Goal: Find specific page/section: Find specific page/section

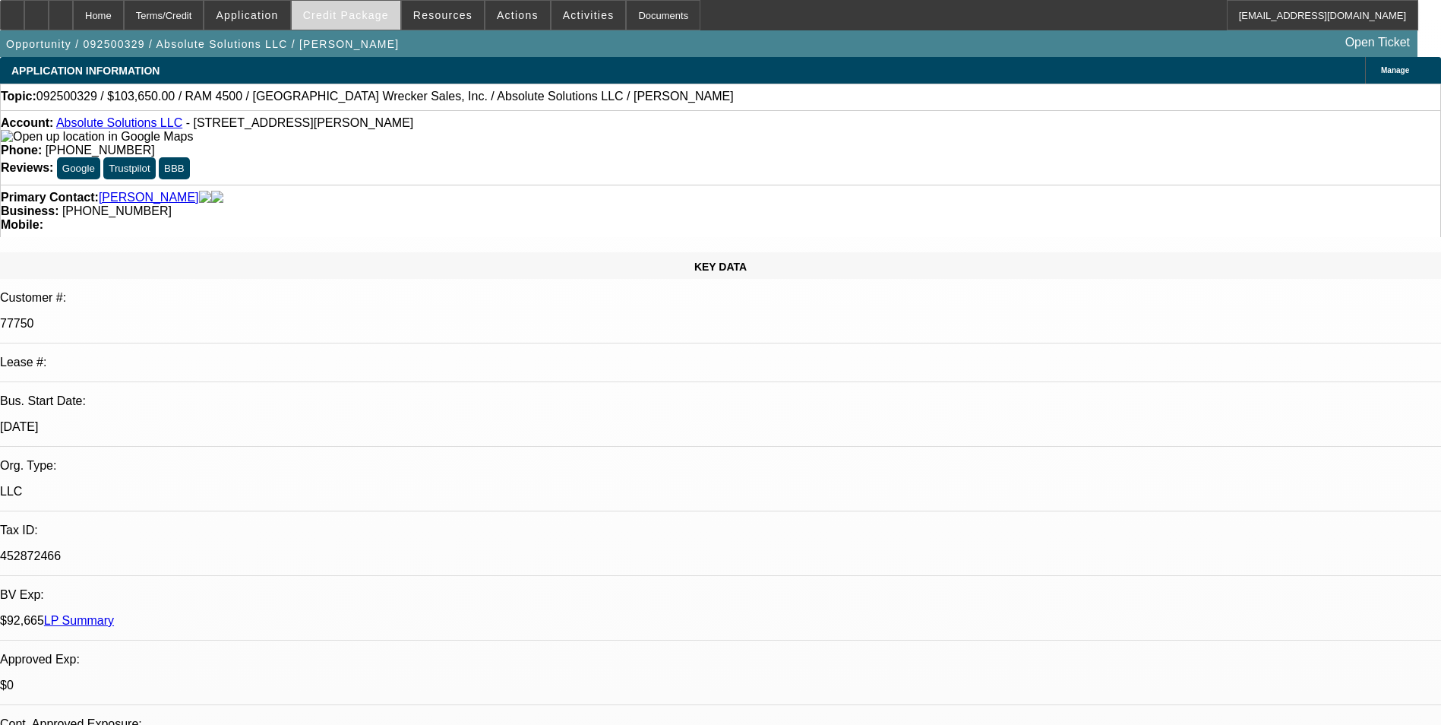
select select "0"
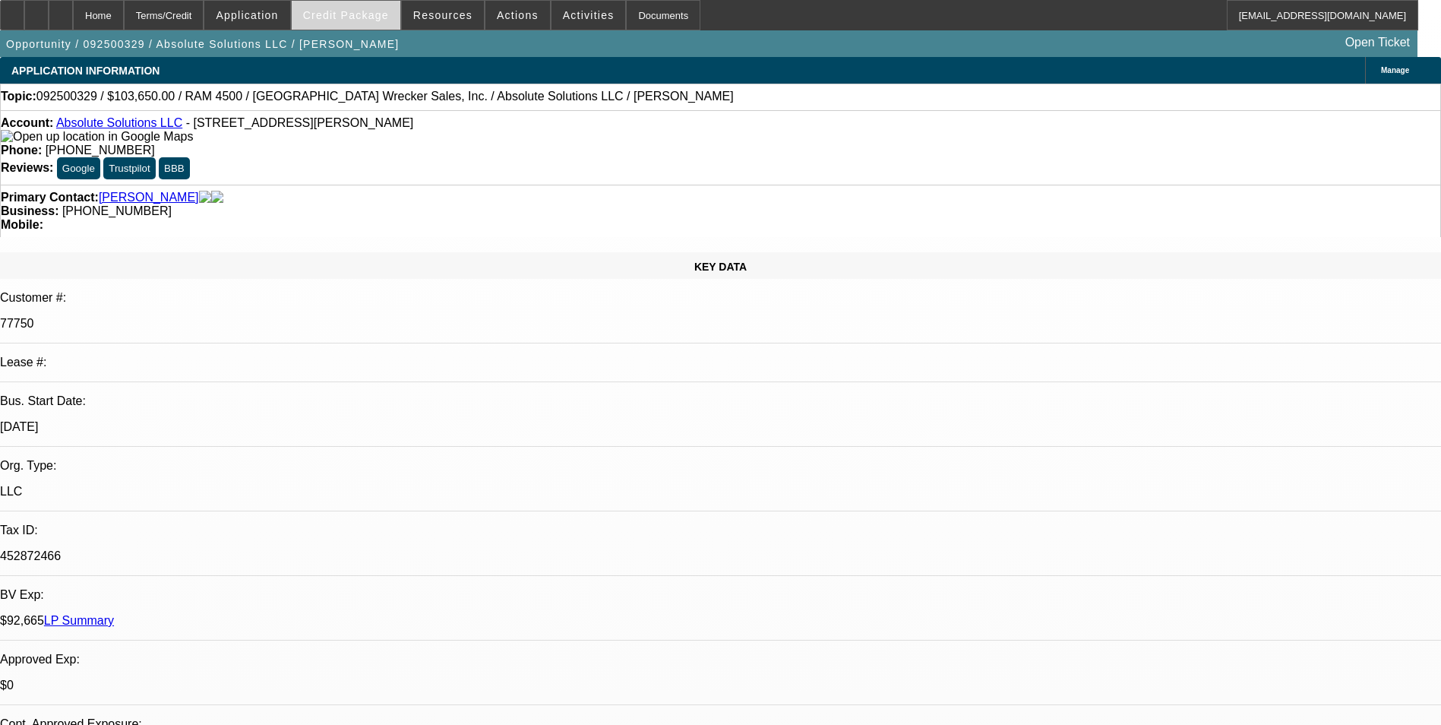
select select "0"
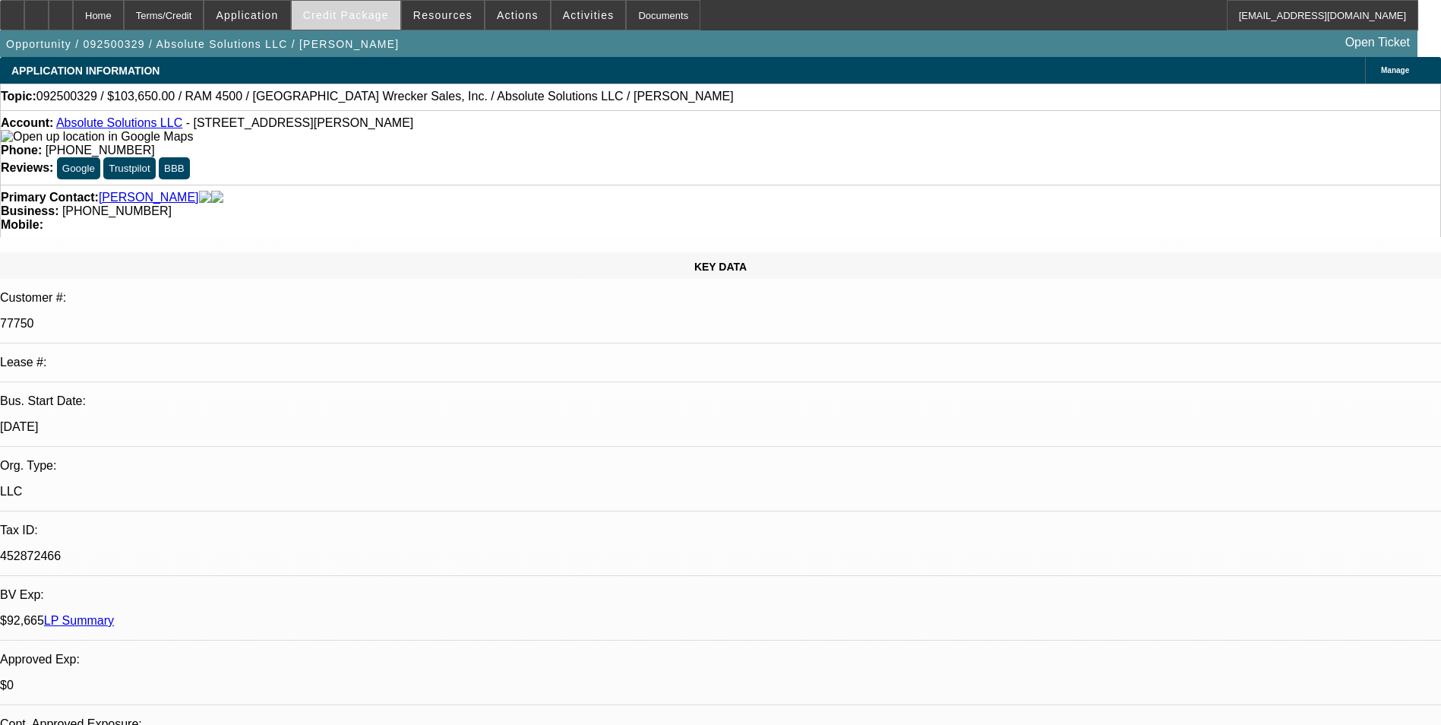
select select "0"
click at [373, 21] on span at bounding box center [346, 15] width 109 height 36
select select "1"
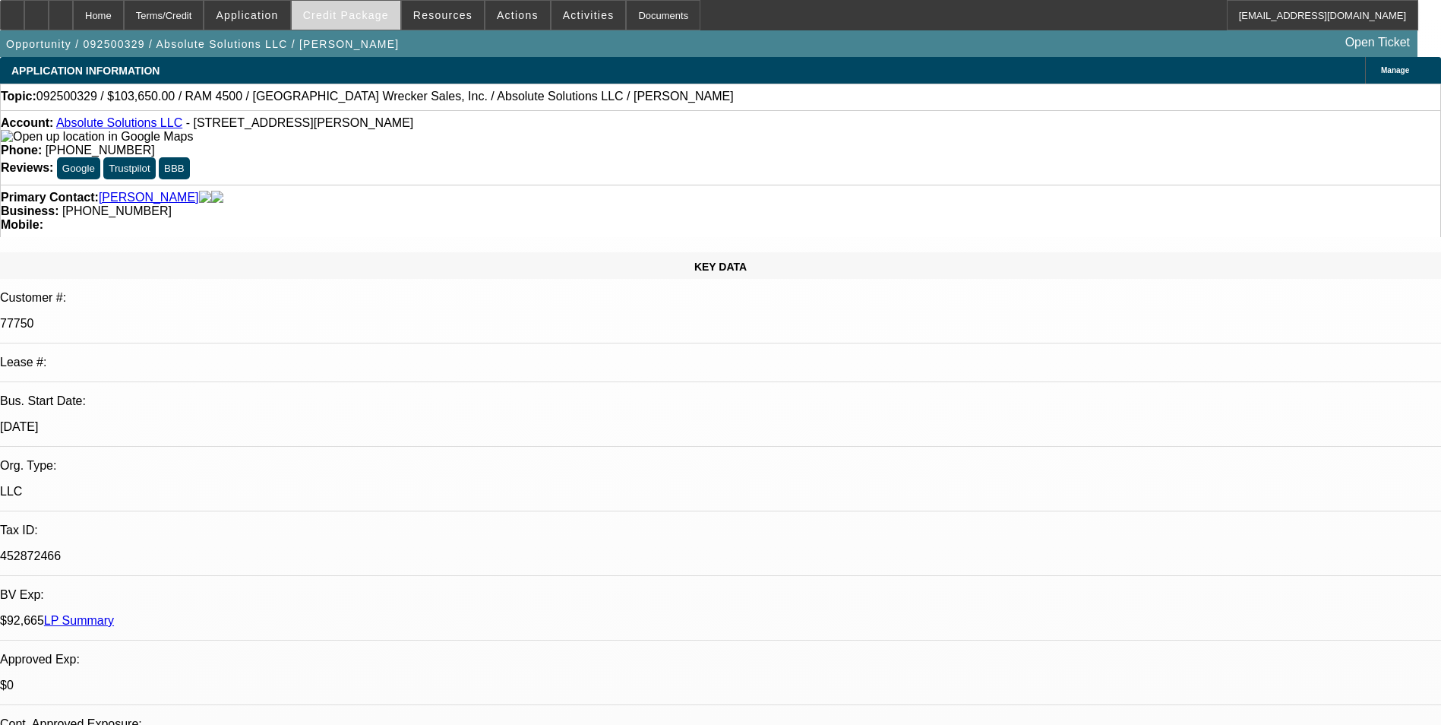
select select "6"
select select "1"
select select "6"
select select "1"
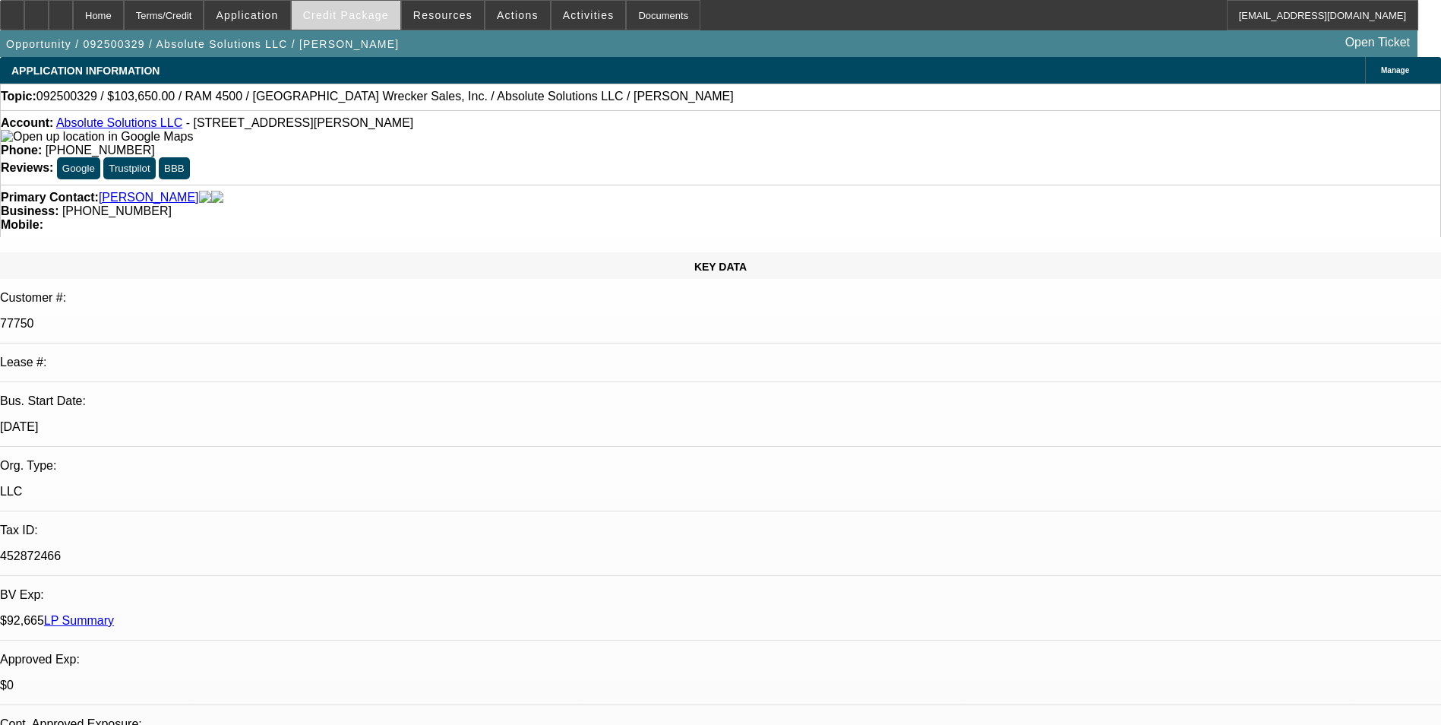
select select "1"
select select "6"
select select "1"
select select "6"
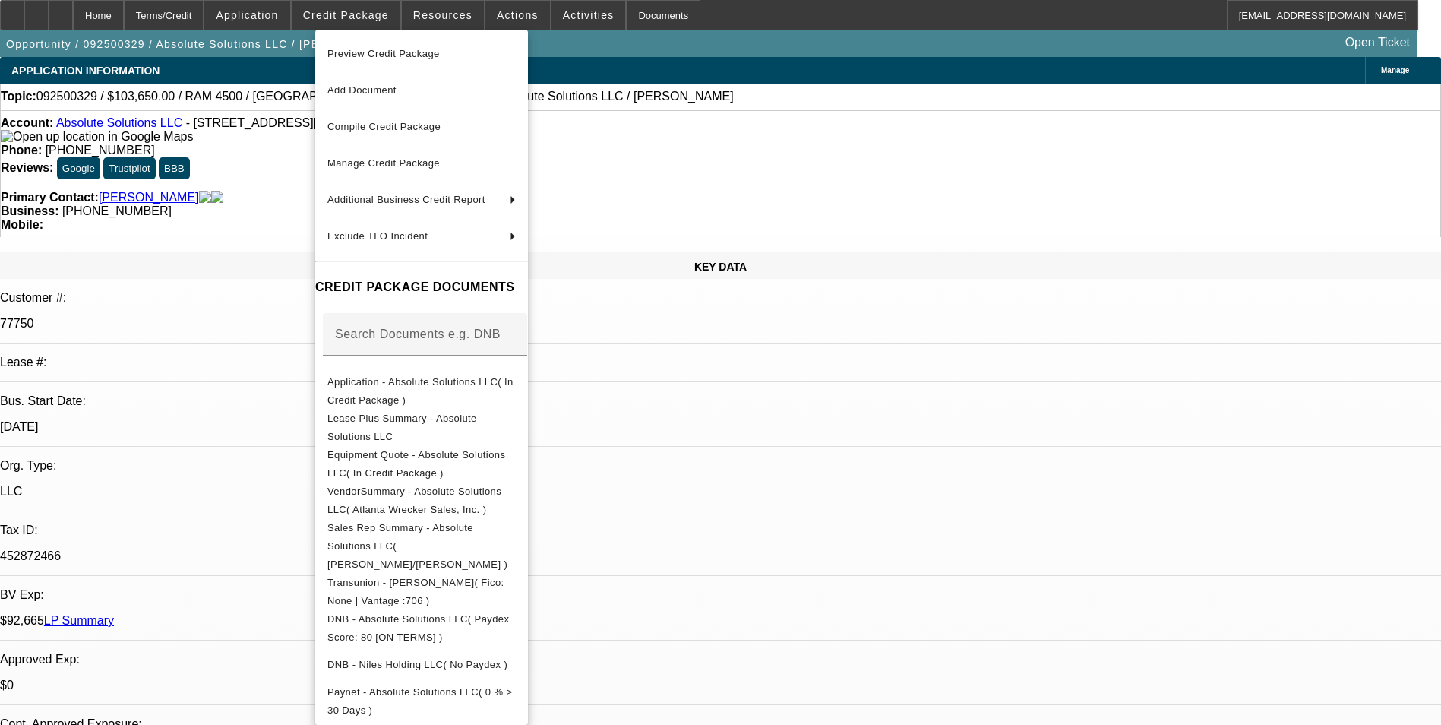
click at [254, 491] on div at bounding box center [720, 362] width 1441 height 725
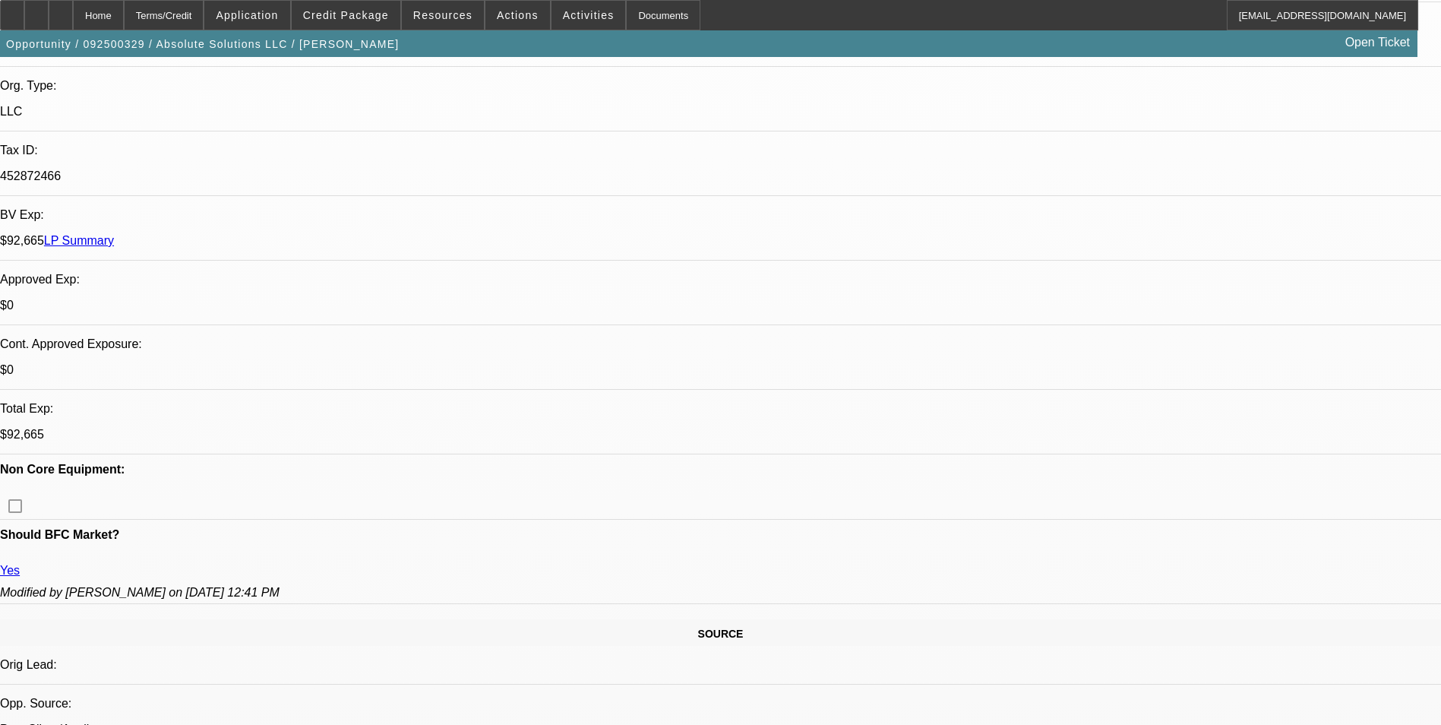
scroll to position [760, 0]
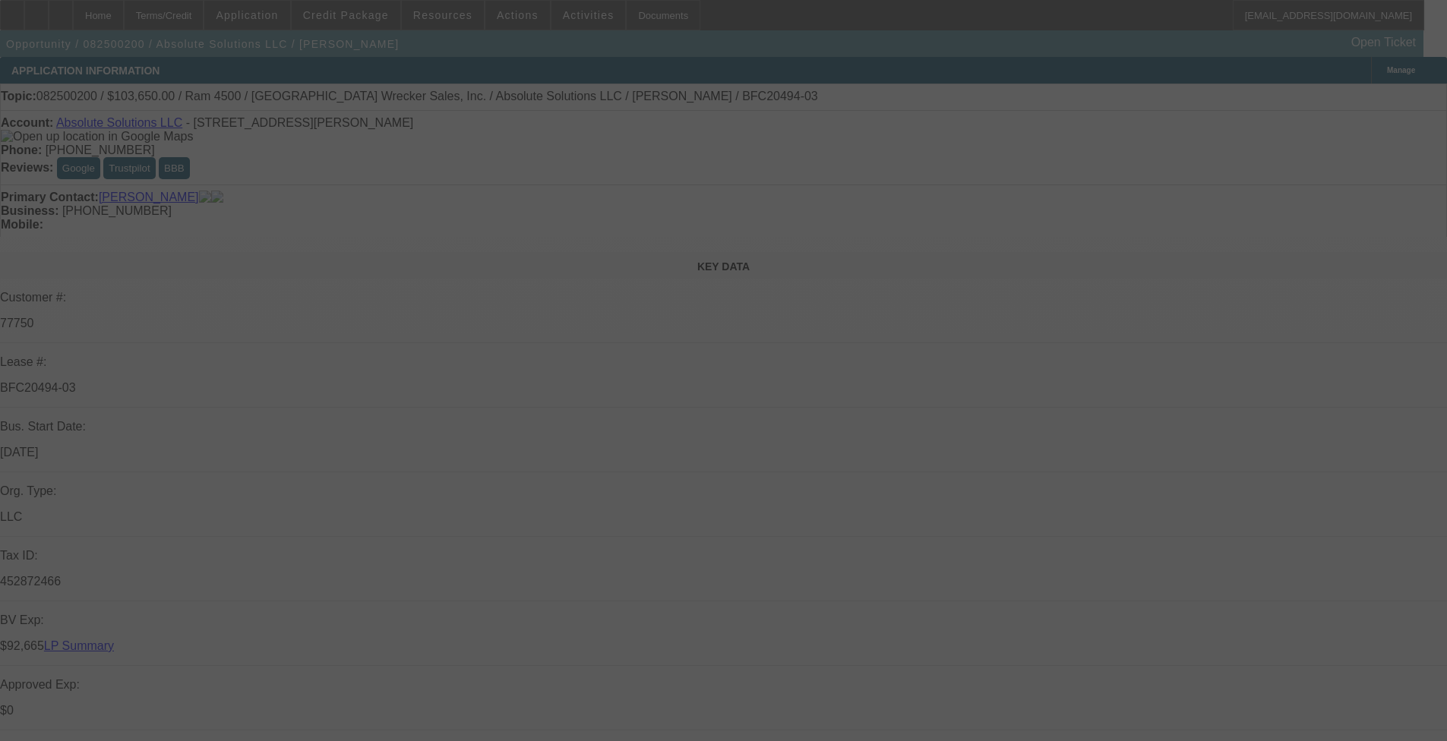
scroll to position [228, 0]
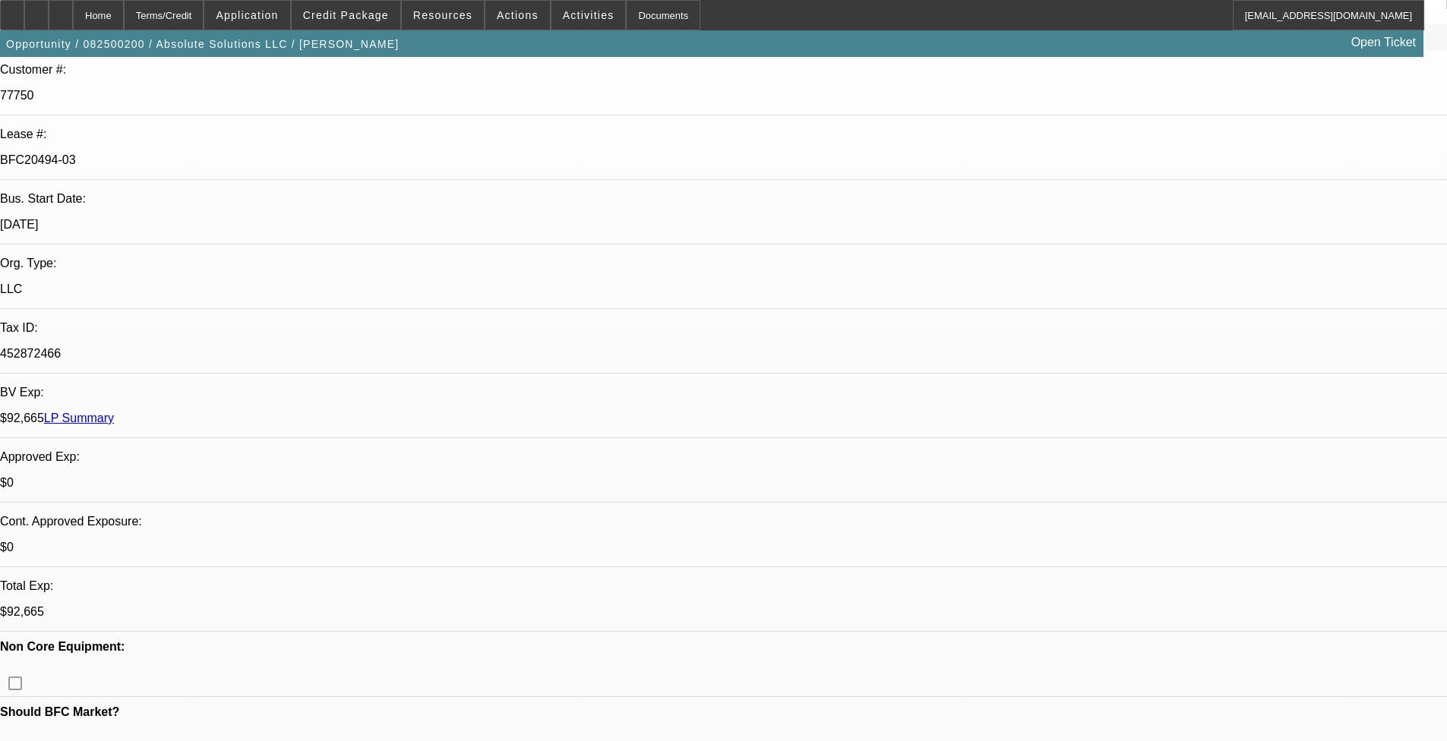
select select "0"
select select "0.1"
select select "0"
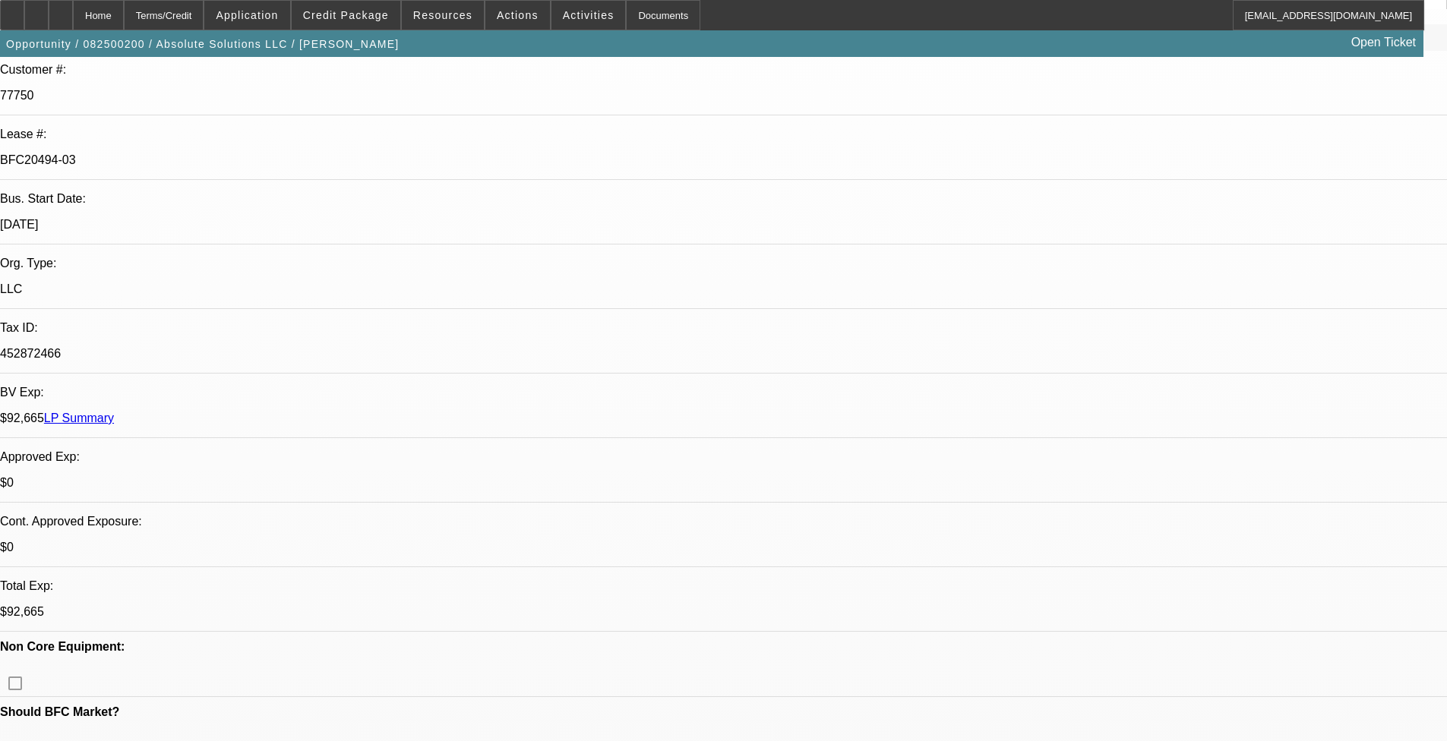
select select "0"
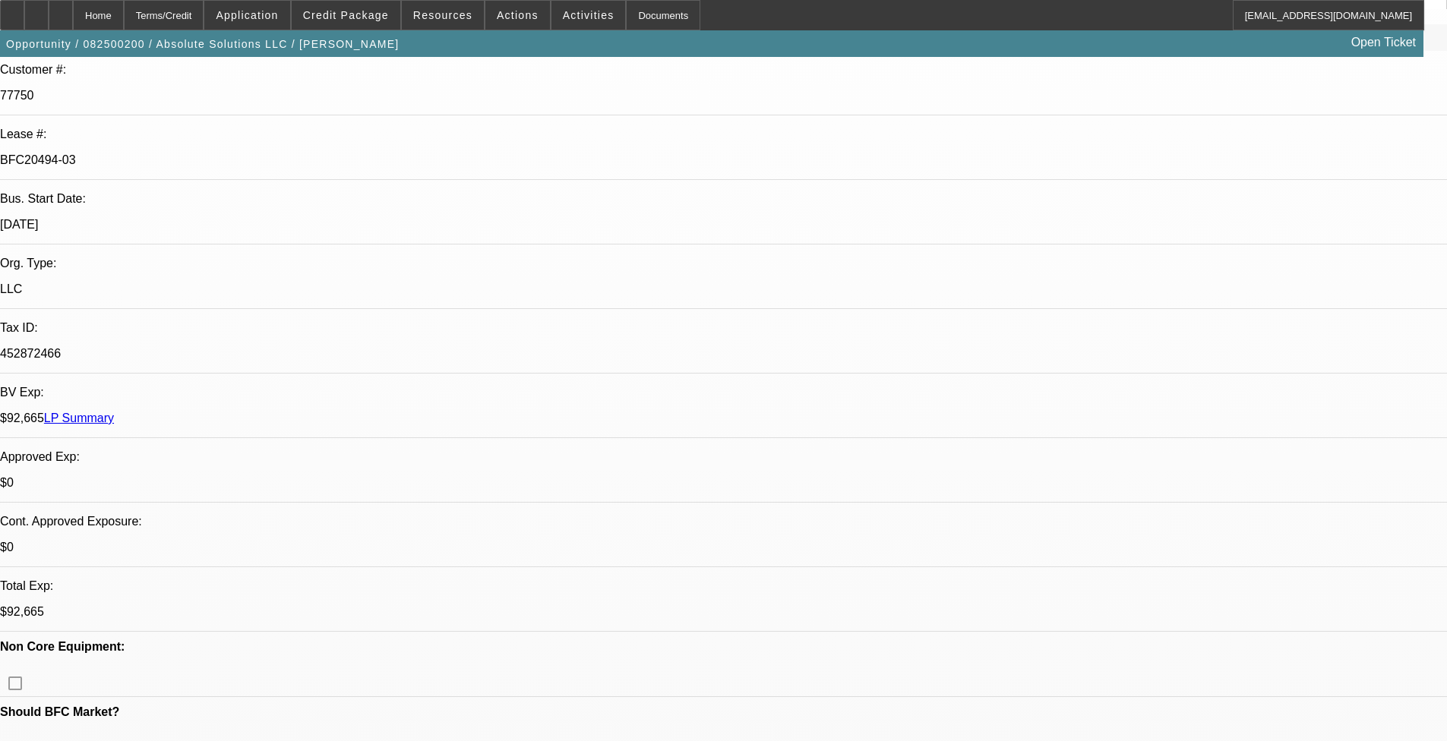
select select "0"
select select "1"
select select "4"
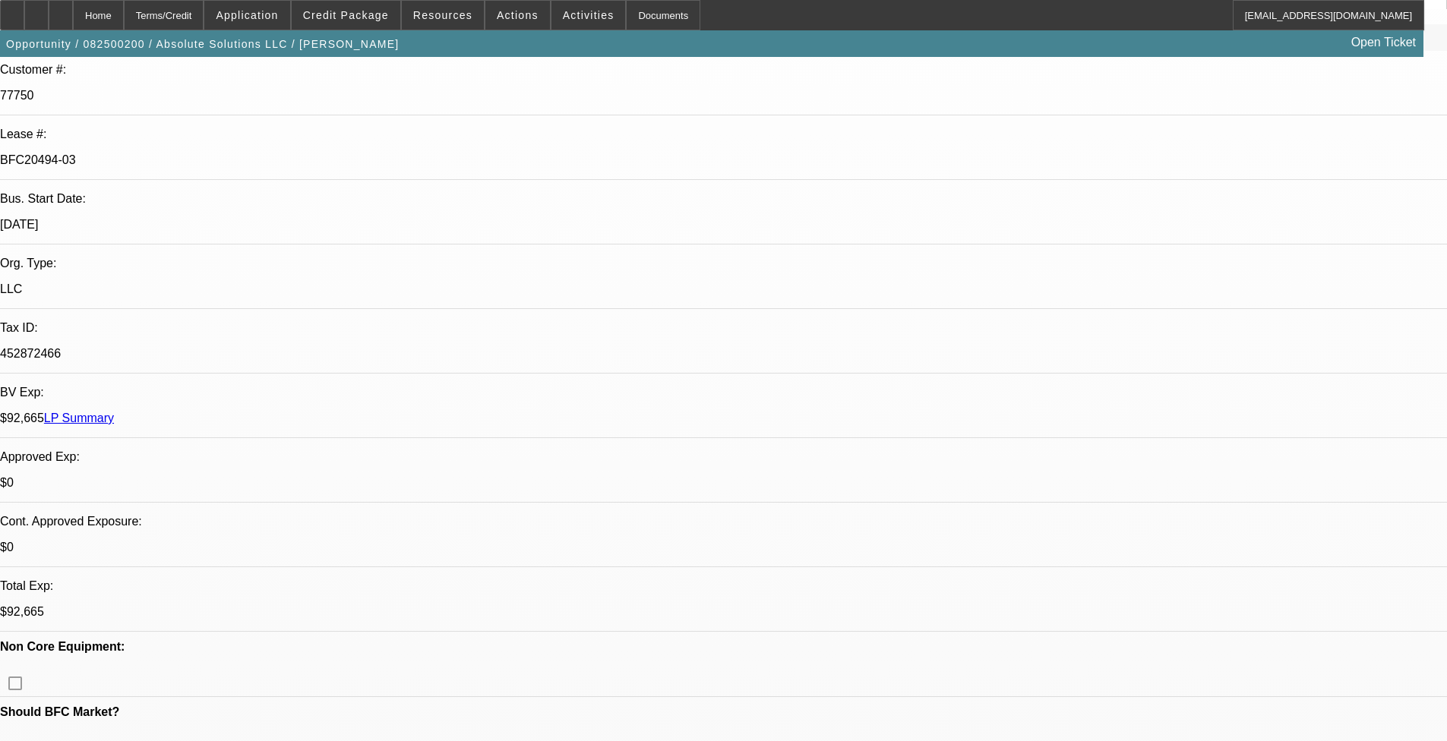
select select "1"
select select "5"
select select "1"
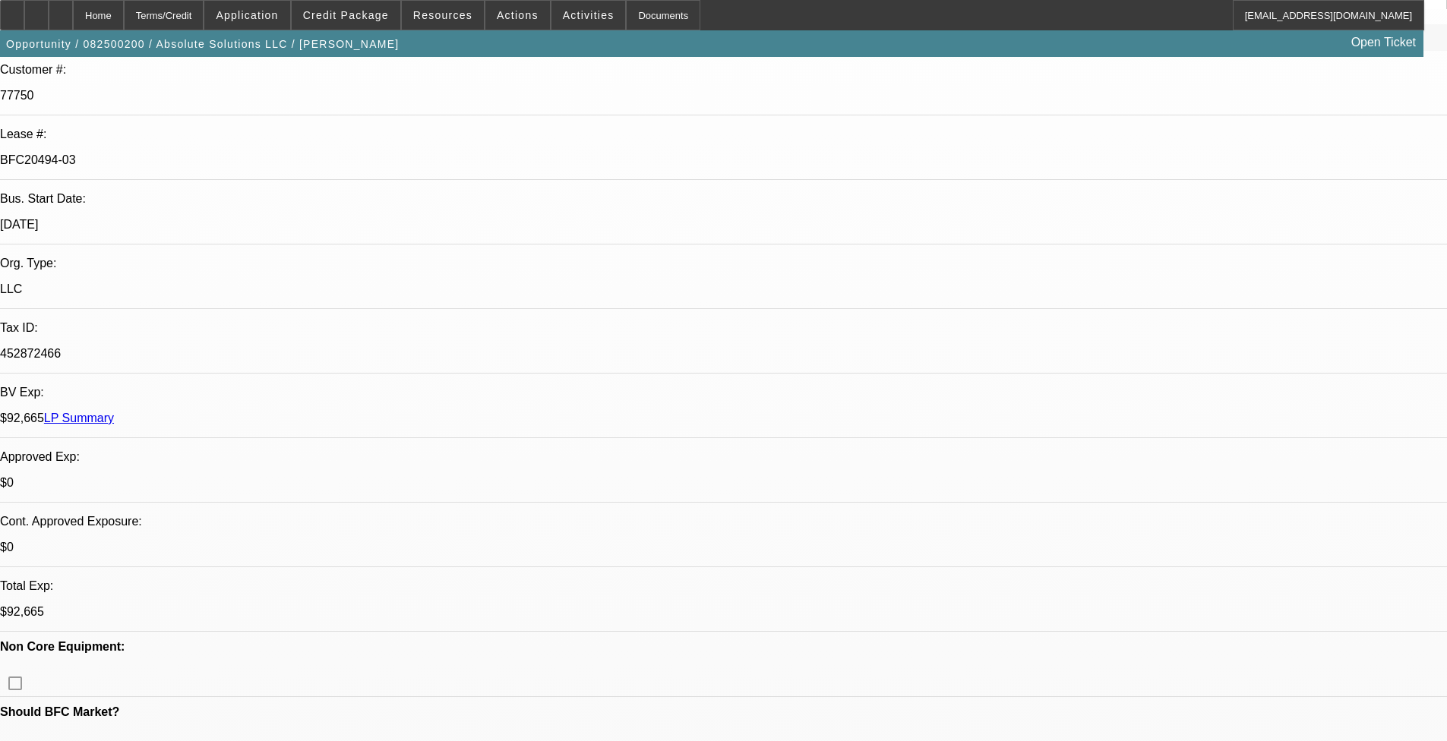
select select "6"
select select "1"
select select "6"
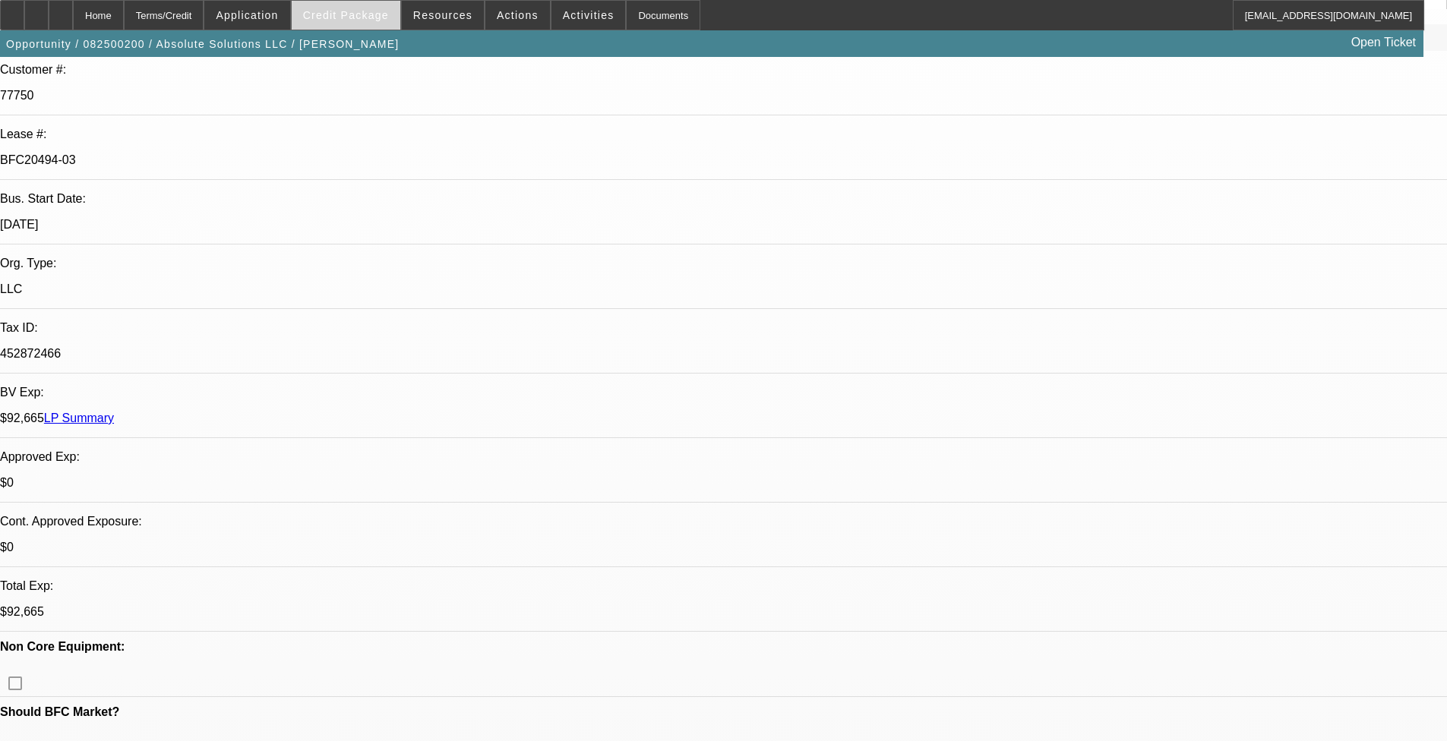
click at [364, 21] on span "Credit Package" at bounding box center [346, 15] width 86 height 12
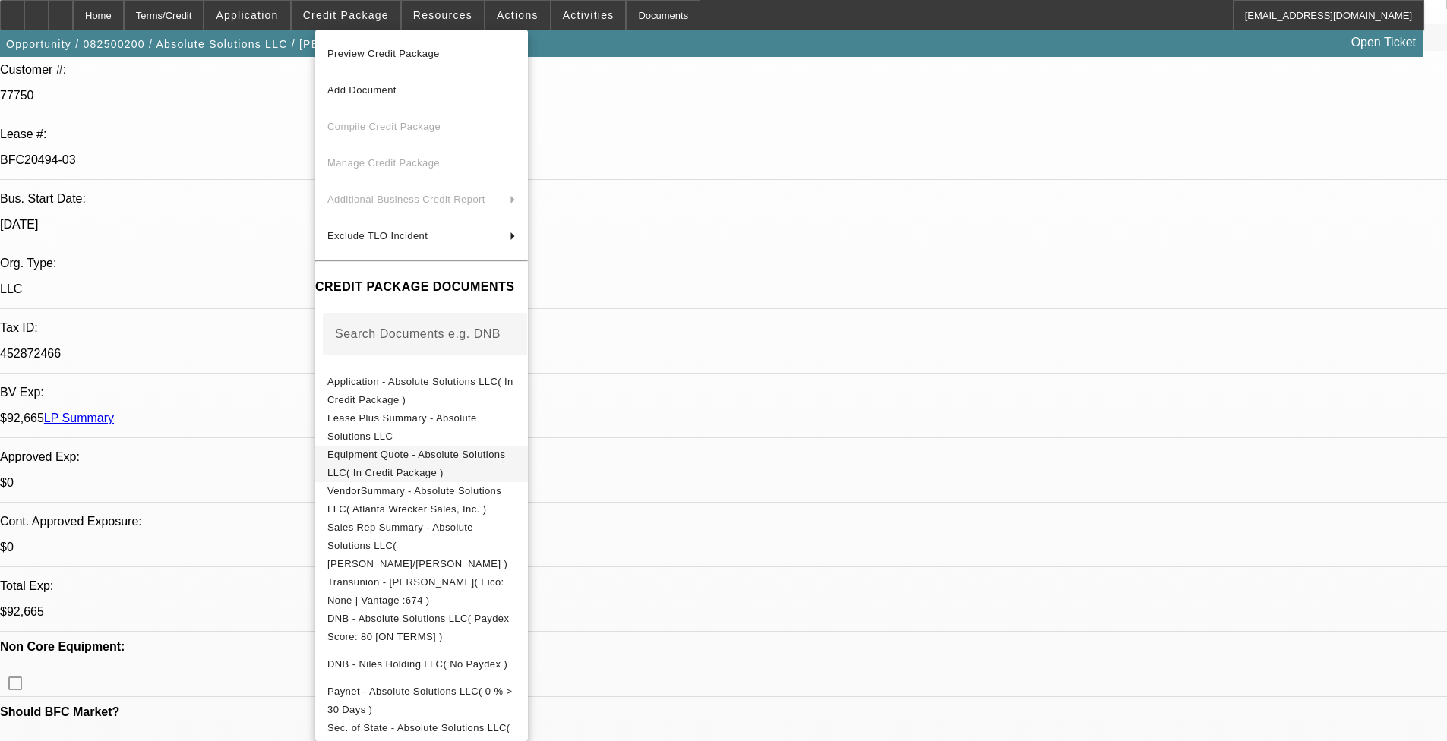
click at [450, 464] on span "Equipment Quote - Absolute Solutions LLC( In Credit Package )" at bounding box center [421, 464] width 188 height 36
